Goal: Task Accomplishment & Management: Use online tool/utility

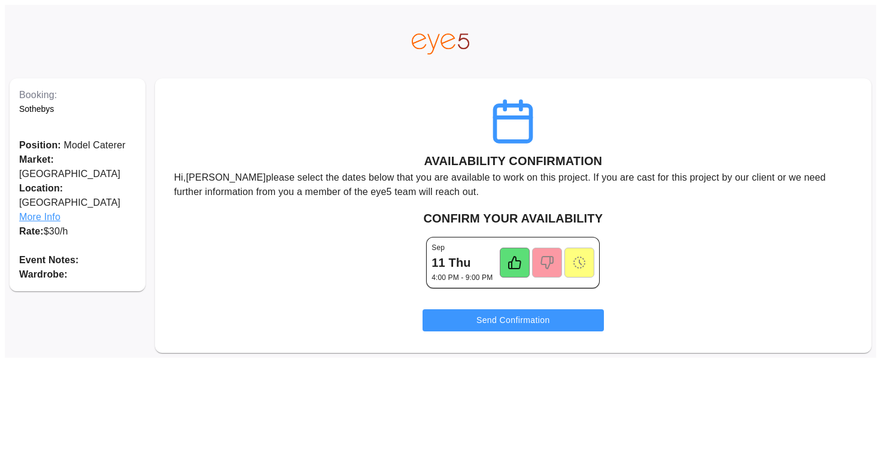
click at [515, 264] on icon at bounding box center [514, 262] width 14 height 14
click at [503, 322] on button "Send Confirmation" at bounding box center [512, 320] width 181 height 22
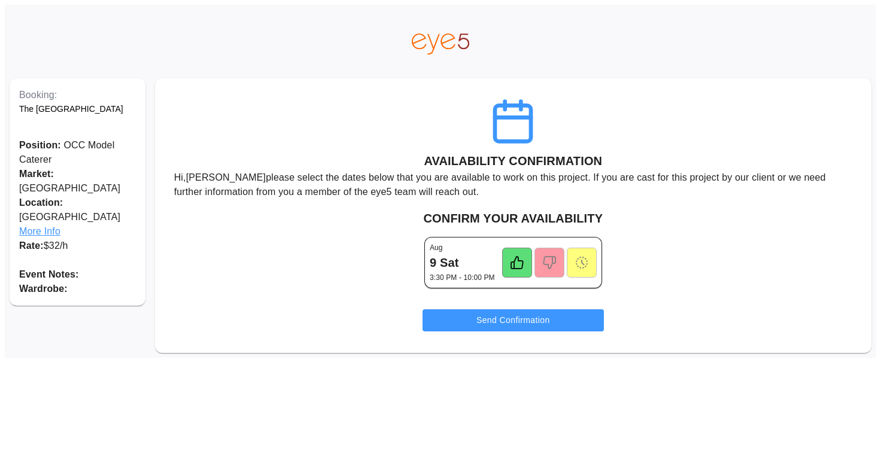
click at [510, 263] on icon at bounding box center [517, 262] width 14 height 14
click at [503, 315] on button "Send Confirmation" at bounding box center [512, 320] width 181 height 22
